Goal: Use online tool/utility: Utilize a website feature to perform a specific function

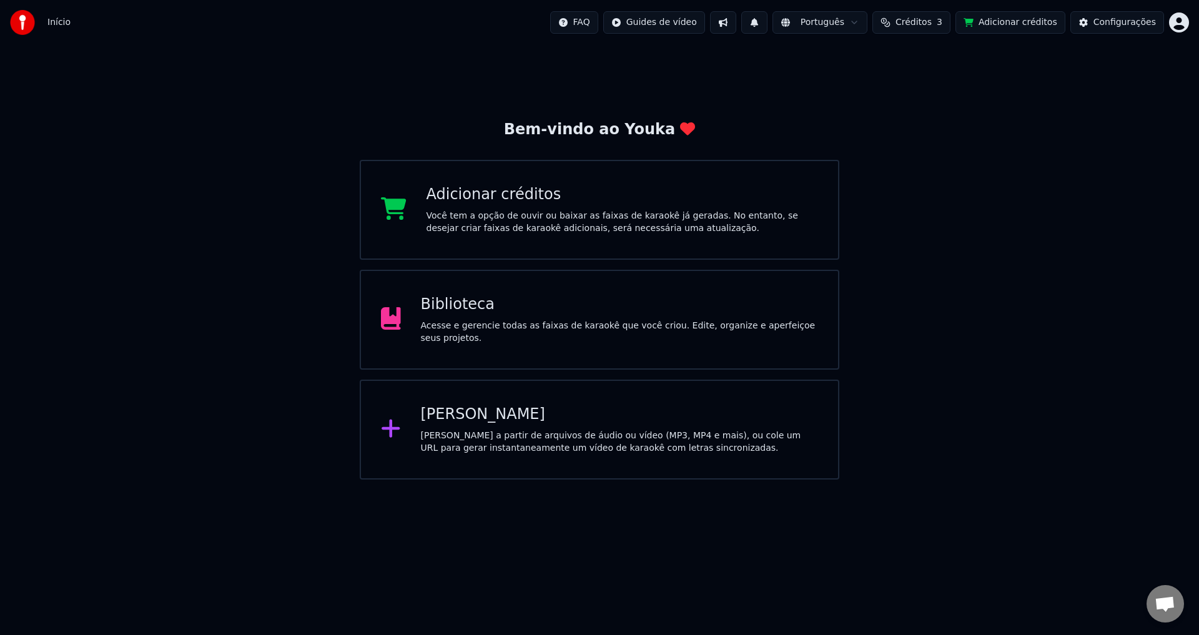
click at [588, 439] on div "[PERSON_NAME] a partir de arquivos de áudio ou vídeo (MP3, MP4 e mais), ou cole…" at bounding box center [620, 442] width 398 height 25
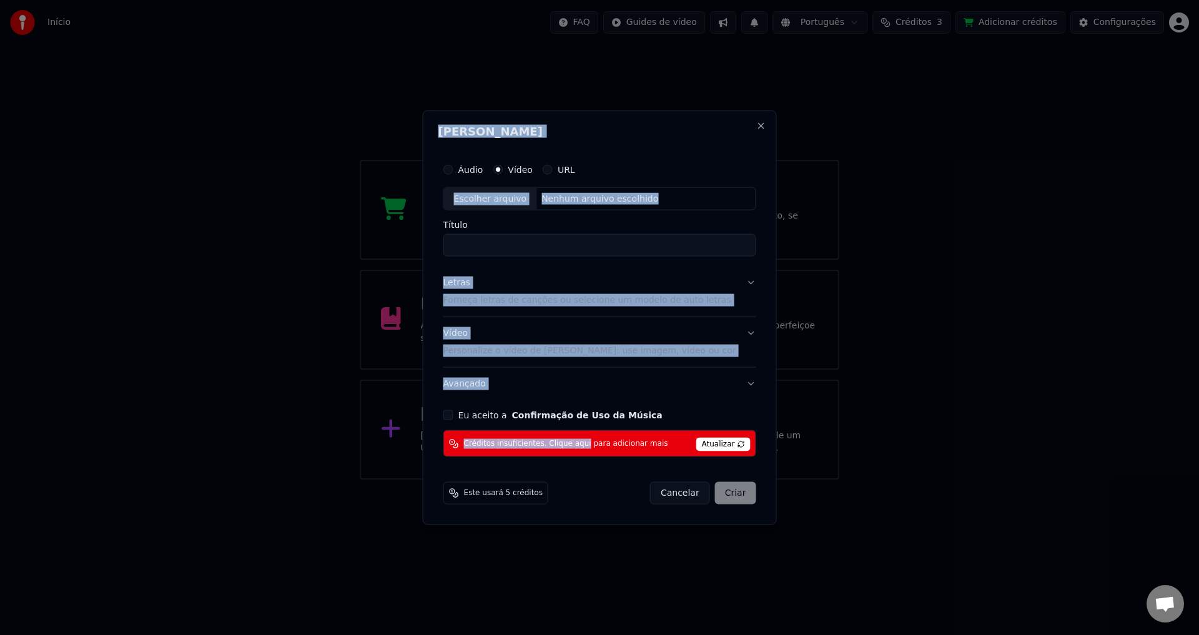
drag, startPoint x: 588, startPoint y: 439, endPoint x: 635, endPoint y: 259, distance: 186.1
click at [1060, 480] on body "Início FAQ Guides de vídeo Português Créditos 3 Adicionar créditos Configuraçõe…" at bounding box center [599, 240] width 1199 height 480
click at [504, 305] on p "Forneça letras de canções ou selecione um modelo de auto letras" at bounding box center [588, 300] width 288 height 12
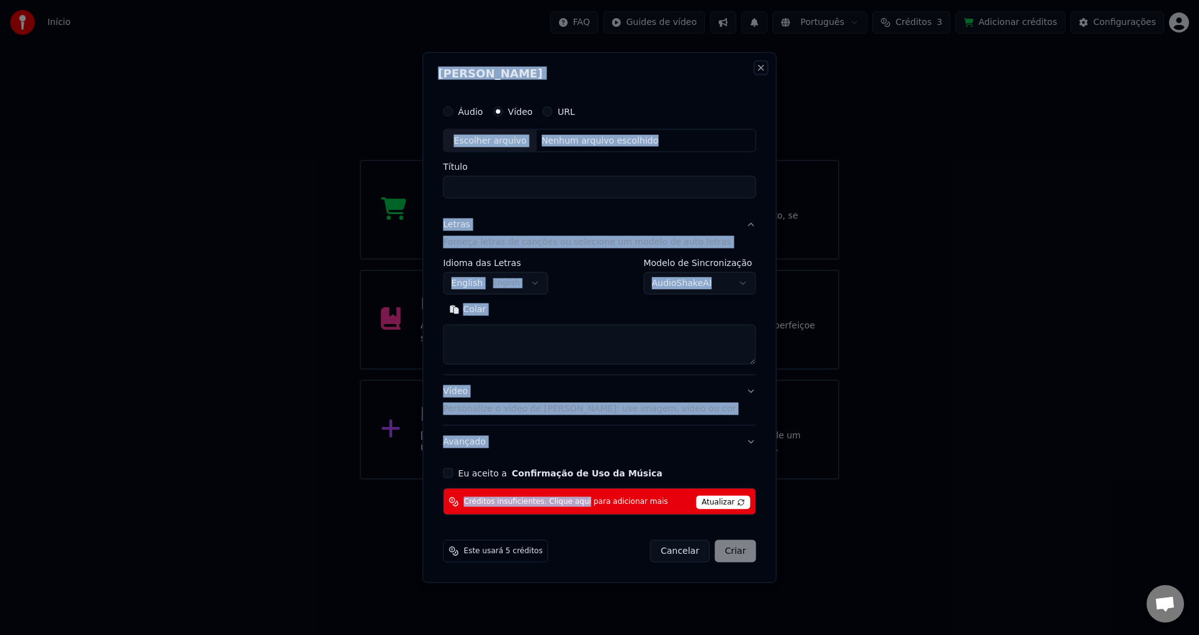
click at [756, 66] on button "Close" at bounding box center [761, 67] width 10 height 10
select select
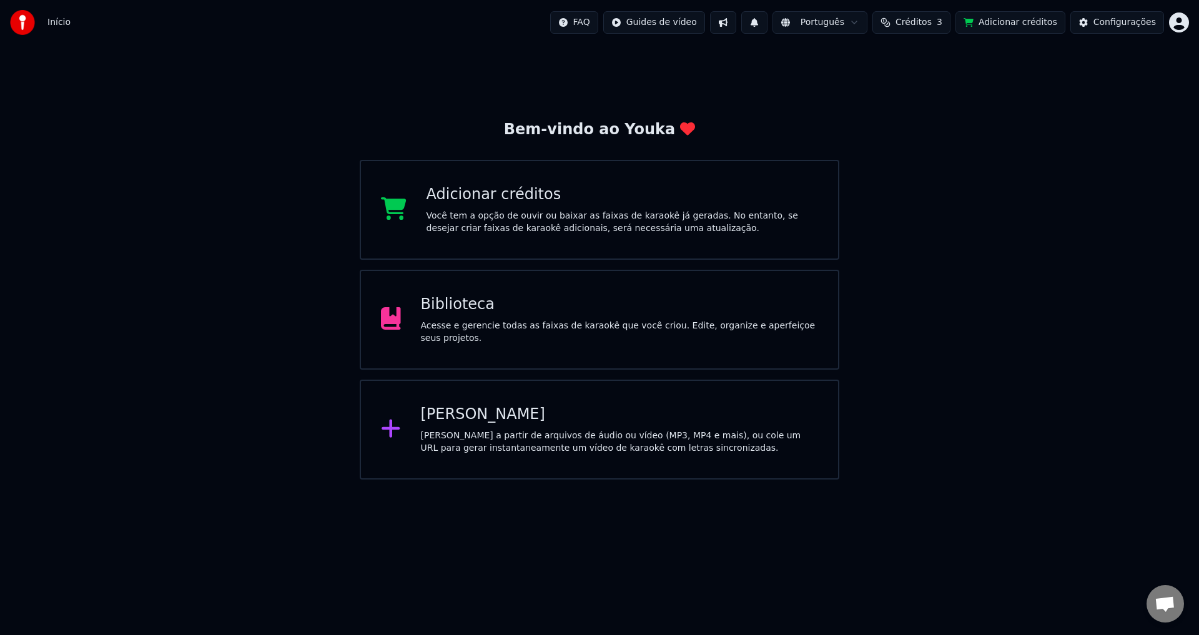
click at [588, 315] on div "Biblioteca" at bounding box center [620, 305] width 398 height 20
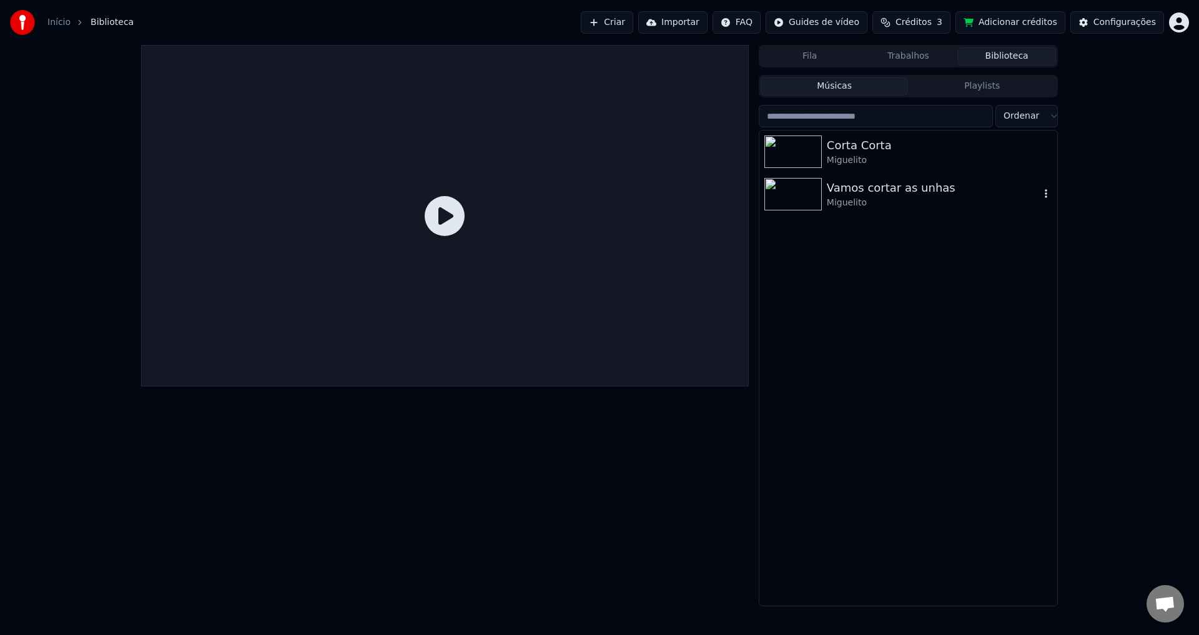
click at [911, 191] on div "Vamos cortar as unhas" at bounding box center [933, 187] width 213 height 17
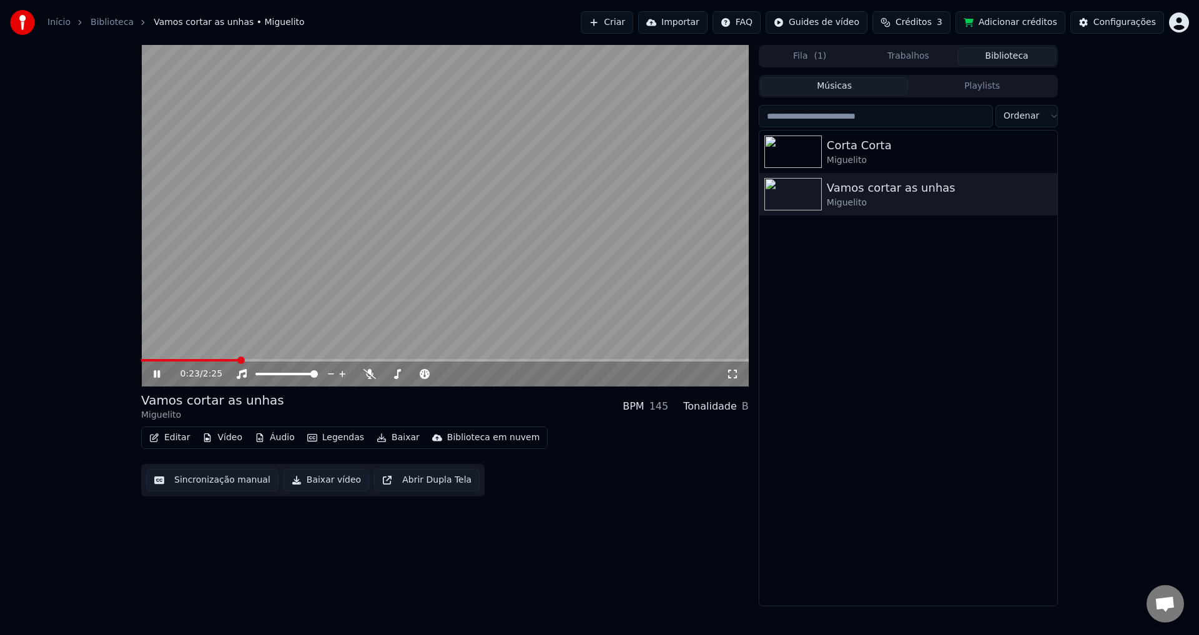
click at [157, 373] on icon at bounding box center [165, 374] width 29 height 10
click at [160, 375] on icon at bounding box center [165, 374] width 29 height 10
click at [158, 374] on icon at bounding box center [157, 373] width 6 height 7
click at [881, 152] on div "Corta Corta" at bounding box center [933, 145] width 213 height 17
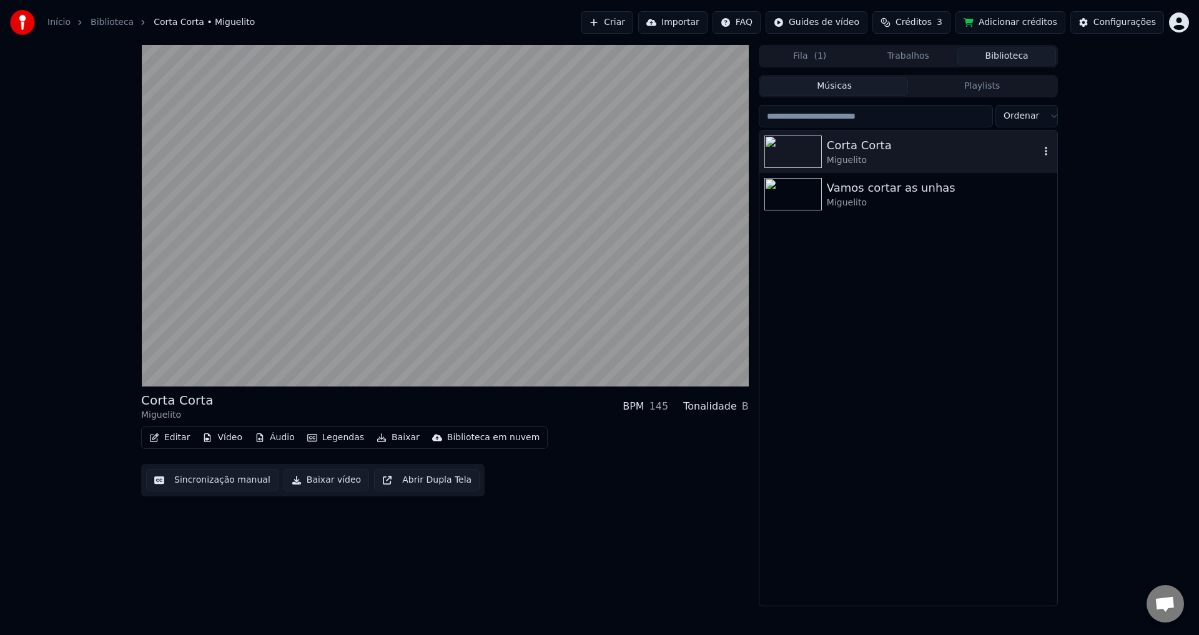
click at [832, 146] on div "Corta Corta" at bounding box center [933, 145] width 213 height 17
click at [834, 156] on div "Miguelito" at bounding box center [933, 160] width 213 height 12
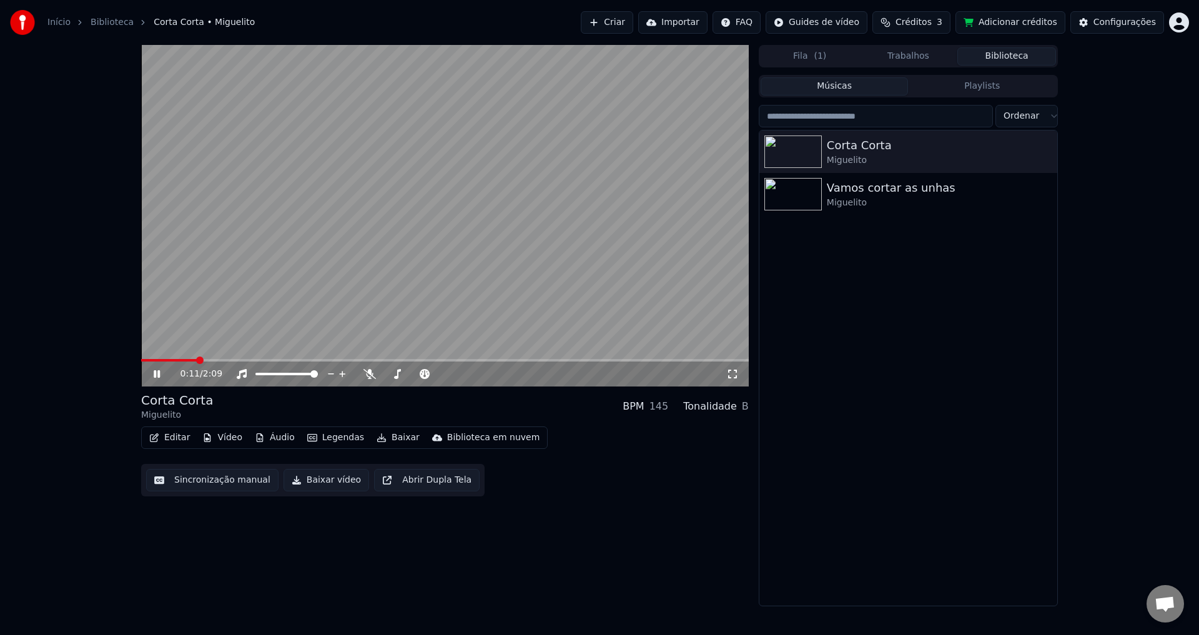
click at [162, 374] on icon at bounding box center [165, 374] width 29 height 10
click at [158, 375] on icon at bounding box center [156, 374] width 7 height 9
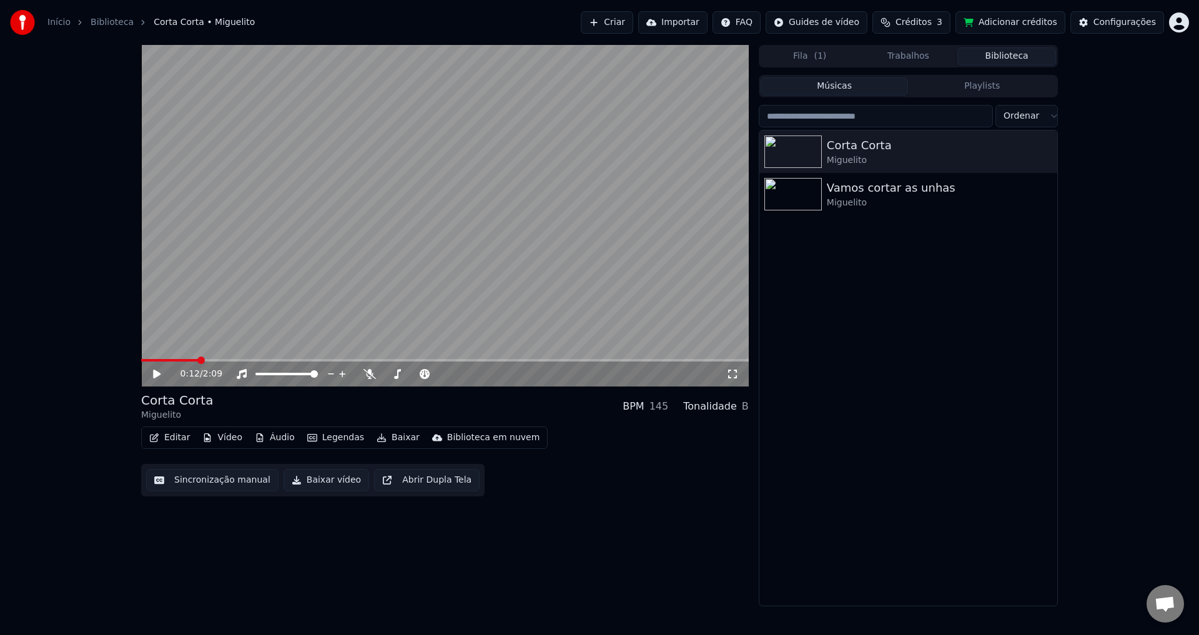
click at [176, 442] on button "Editar" at bounding box center [169, 437] width 51 height 17
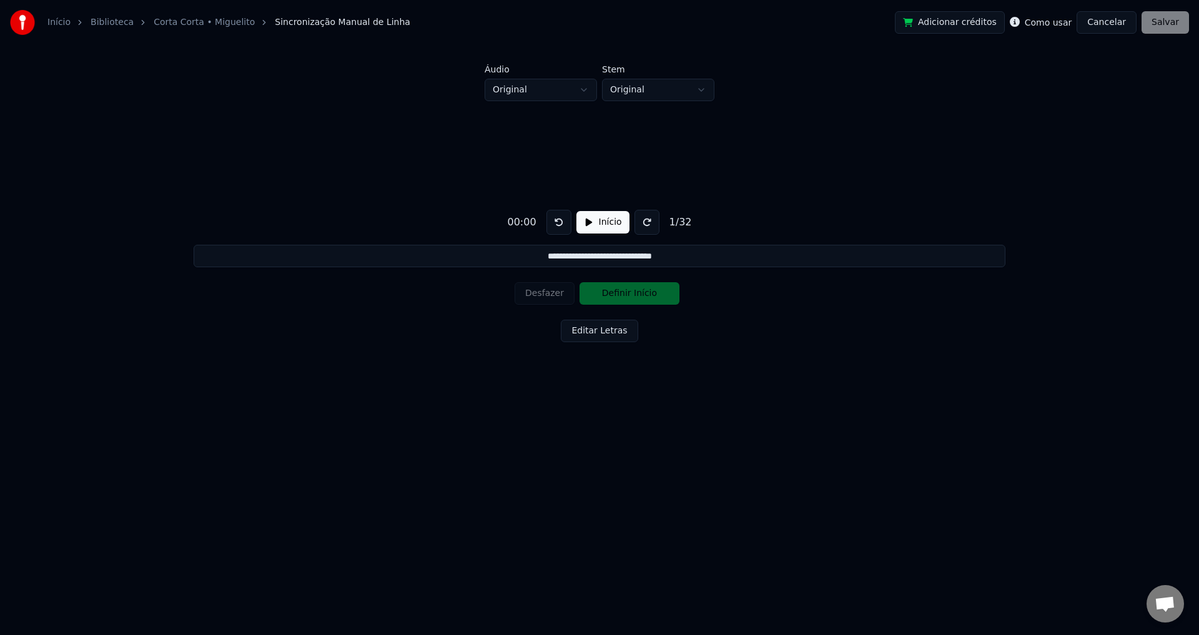
click at [160, 374] on div "**********" at bounding box center [599, 273] width 1159 height 345
click at [193, 21] on link "Corta Corta • Miguelito" at bounding box center [204, 22] width 101 height 12
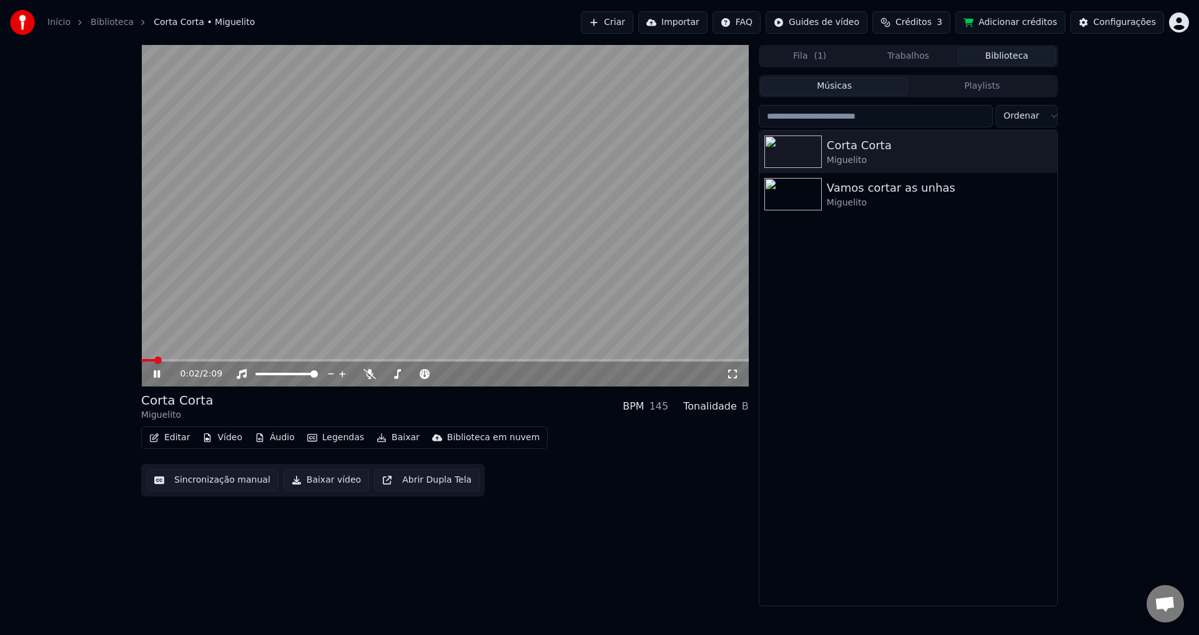
click at [159, 374] on icon at bounding box center [157, 373] width 6 height 7
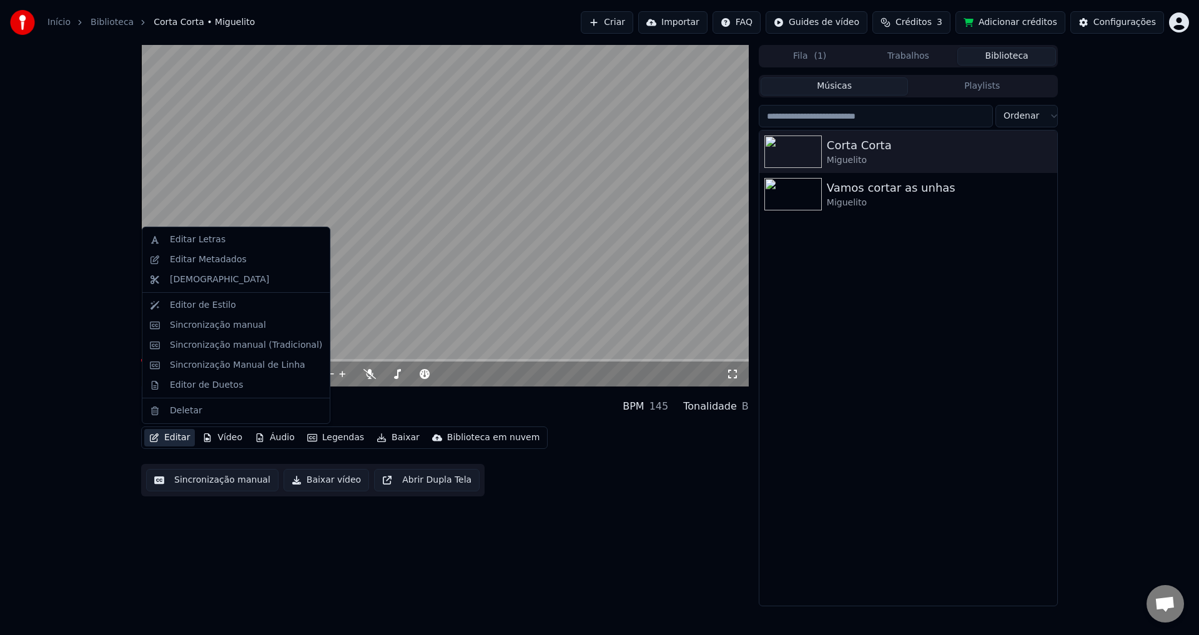
click at [172, 439] on button "Editar" at bounding box center [169, 437] width 51 height 17
click at [199, 308] on div "Editor de Estilo" at bounding box center [203, 305] width 66 height 12
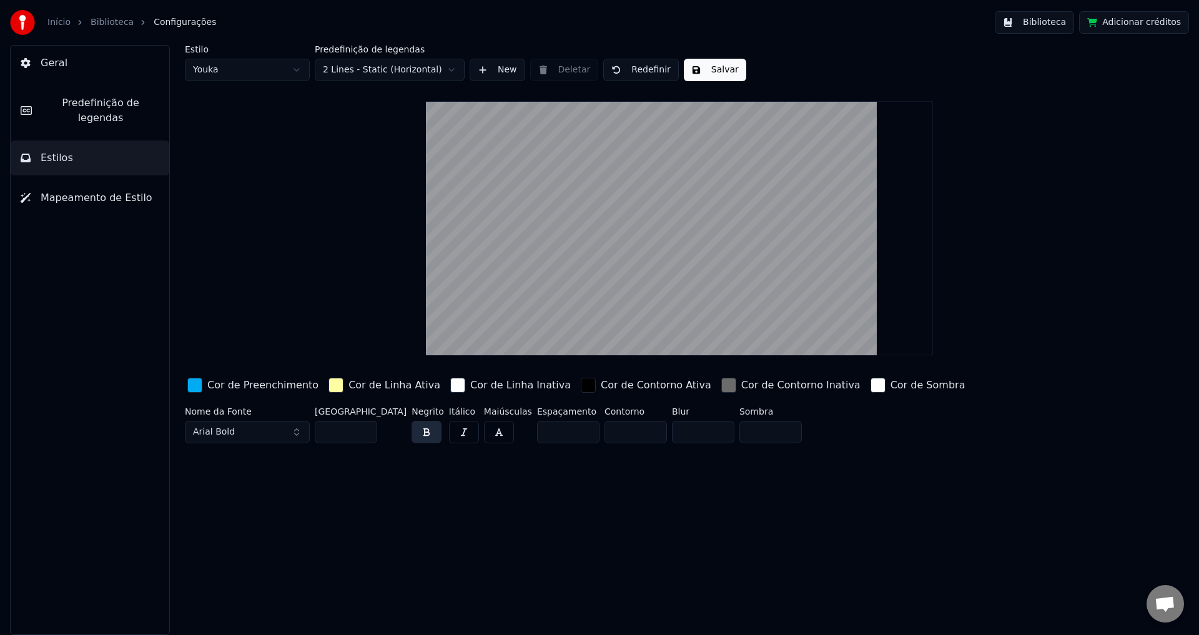
click at [194, 385] on div "button" at bounding box center [194, 385] width 15 height 15
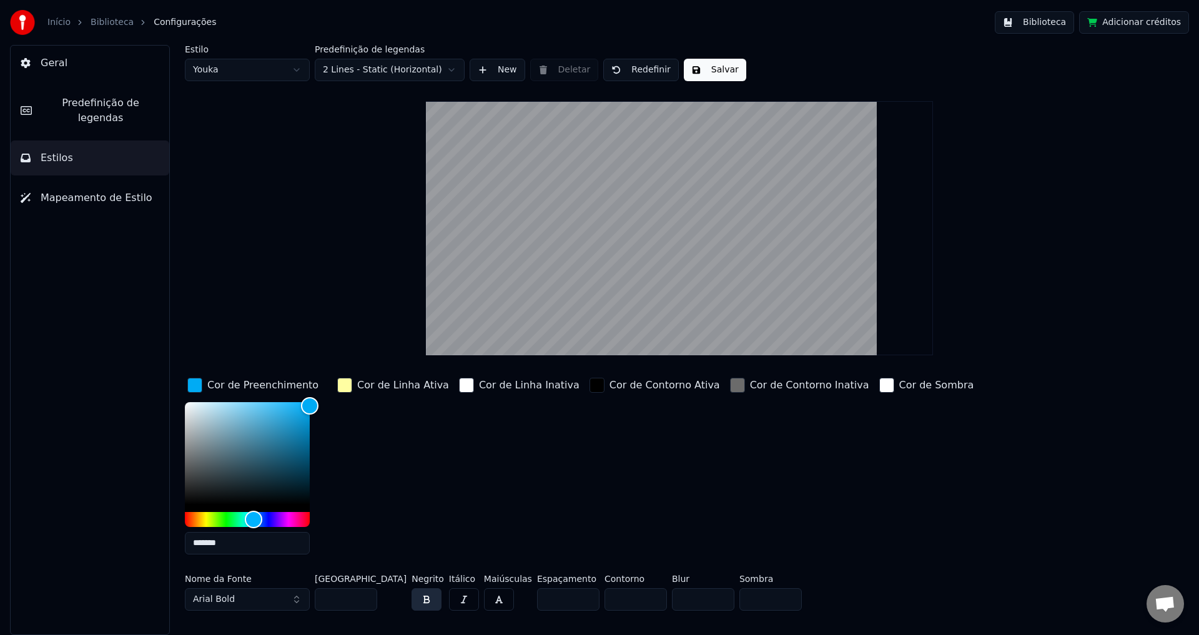
drag, startPoint x: 244, startPoint y: 545, endPoint x: 184, endPoint y: 551, distance: 60.3
click at [184, 551] on div "Estilo Youka Predefinição de legendas 2 Lines - Static (Horizontal) New Deletar…" at bounding box center [680, 340] width 1040 height 590
click at [342, 382] on div "button" at bounding box center [344, 385] width 15 height 15
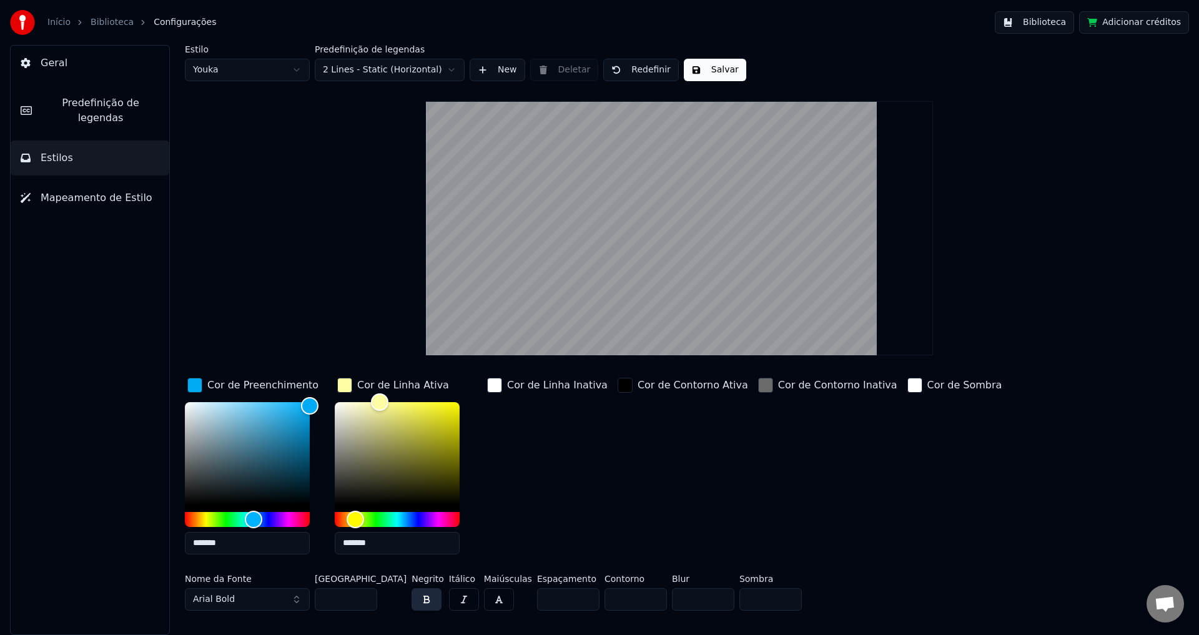
drag, startPoint x: 379, startPoint y: 540, endPoint x: 334, endPoint y: 545, distance: 45.3
click at [334, 545] on div "Cor de Preenchimento ******* Cor de Linha Ativa ******* Cor de Linha Inativa Co…" at bounding box center [605, 469] width 840 height 189
click at [758, 392] on div "button" at bounding box center [765, 385] width 15 height 15
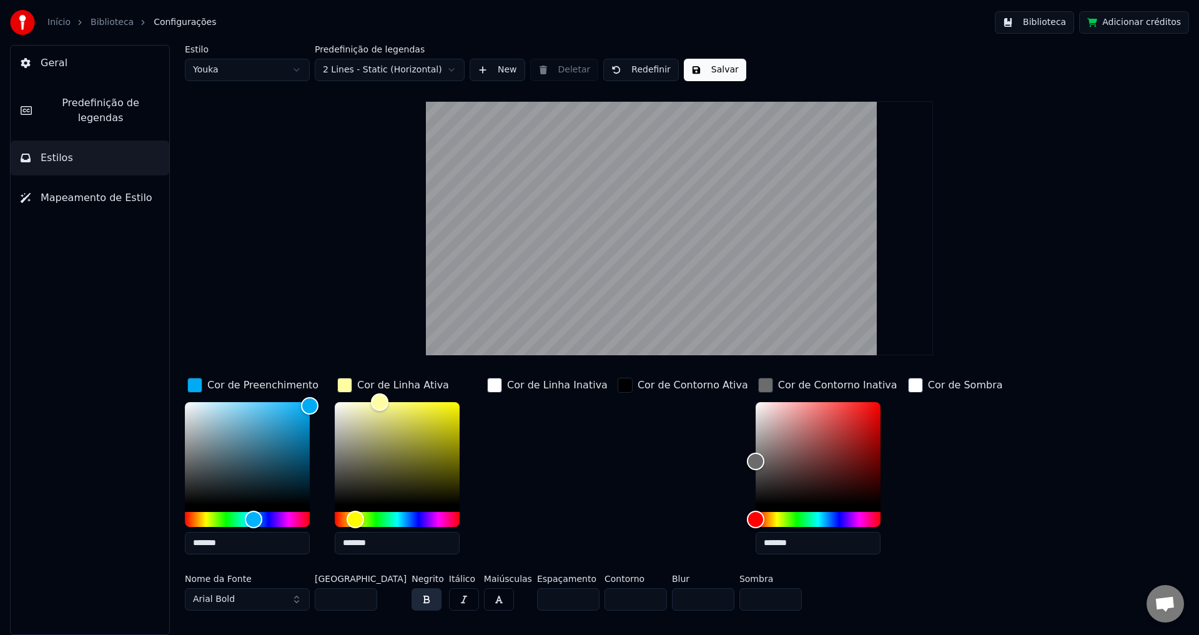
drag, startPoint x: 793, startPoint y: 540, endPoint x: 702, endPoint y: 547, distance: 92.1
click at [702, 547] on div "Cor de Preenchimento ******* Cor de Linha Ativa ******* Cor de Linha Inativa Co…" at bounding box center [605, 469] width 840 height 189
click at [913, 579] on div "Nome da Fonte Arial Bold Tamanho da Fonte ** Negrito Itálico Maiúsculas Espaçam…" at bounding box center [605, 595] width 840 height 41
